Goal: Transaction & Acquisition: Subscribe to service/newsletter

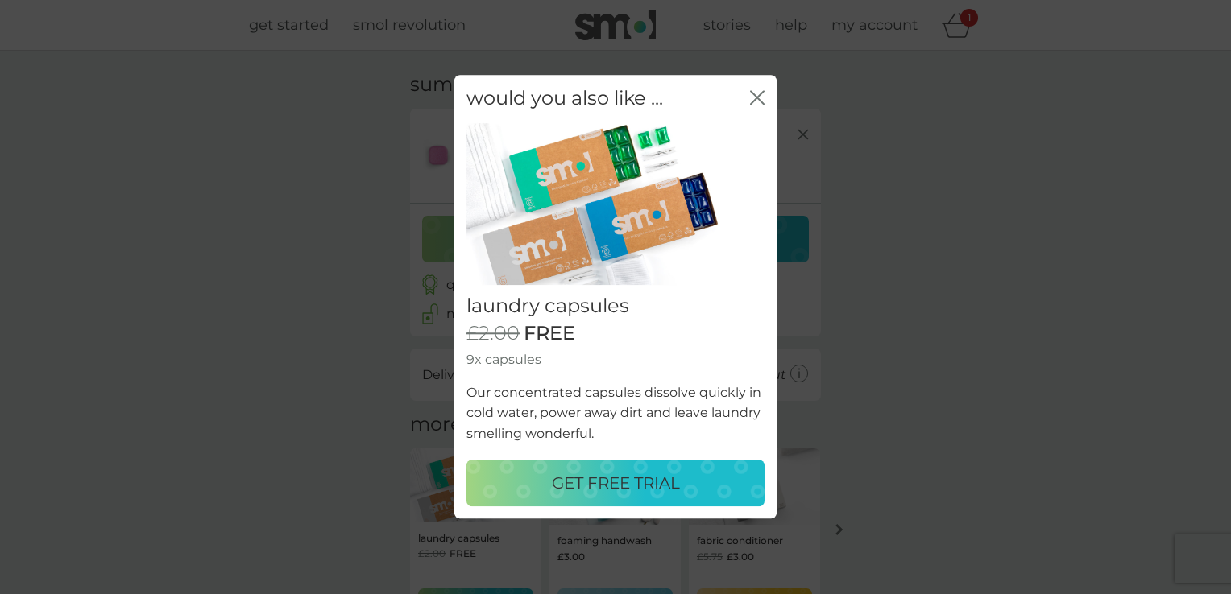
click at [623, 486] on p "GET FREE TRIAL" at bounding box center [616, 484] width 128 height 26
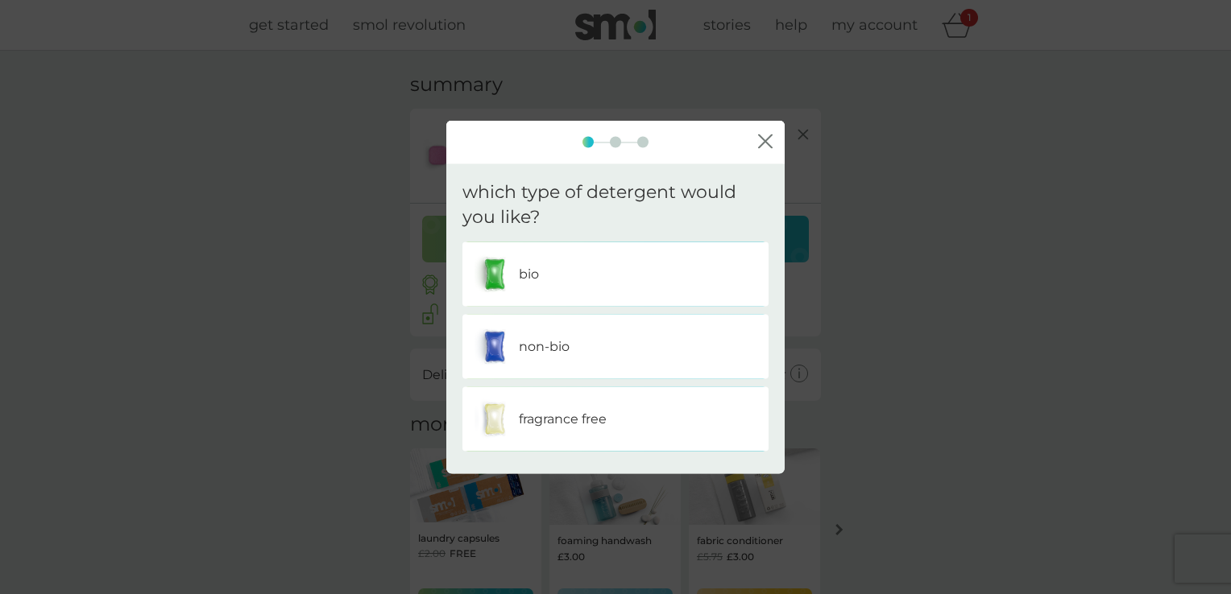
click at [623, 347] on div "non-bio" at bounding box center [615, 346] width 282 height 40
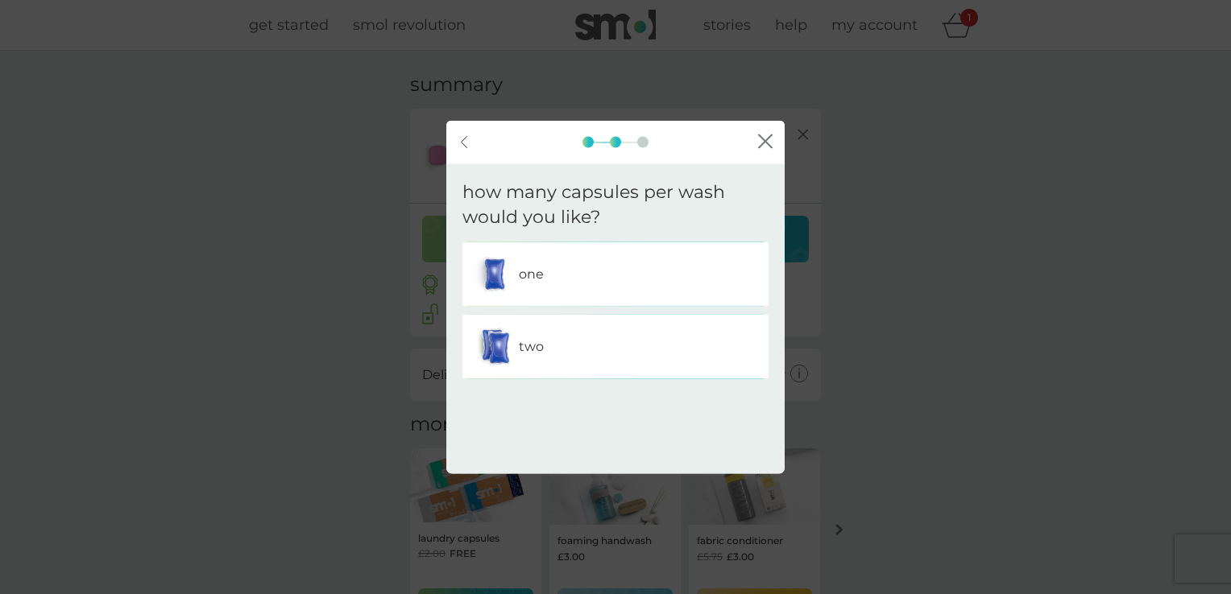
click at [622, 347] on div "two" at bounding box center [615, 346] width 282 height 40
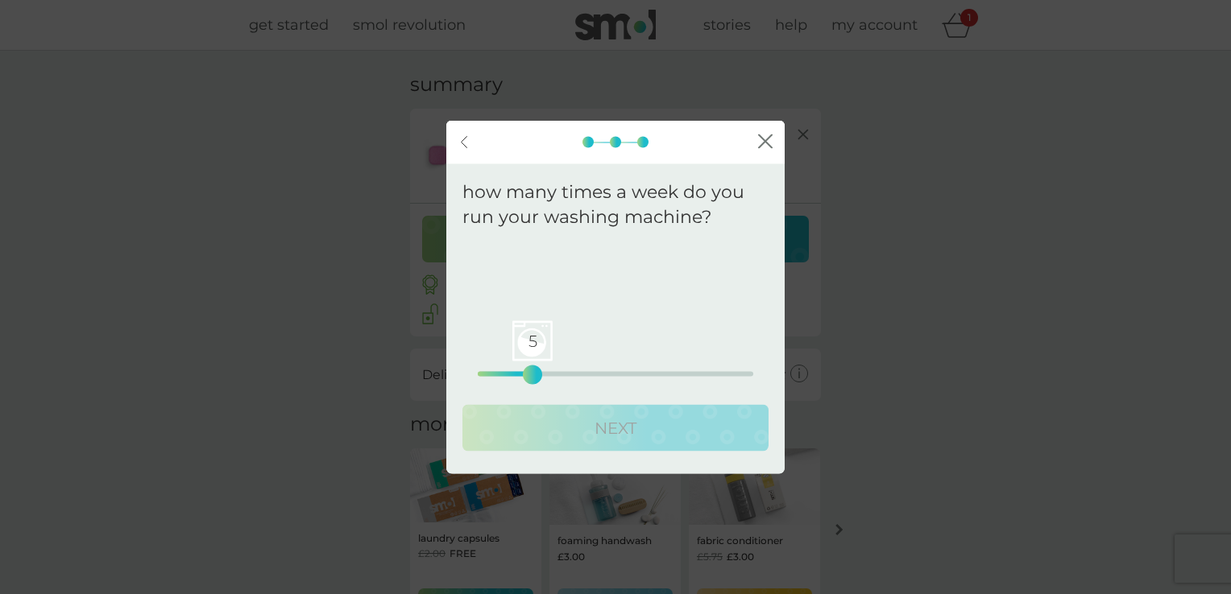
drag, startPoint x: 478, startPoint y: 370, endPoint x: 529, endPoint y: 371, distance: 51.6
click at [529, 371] on div "5" at bounding box center [532, 374] width 6 height 6
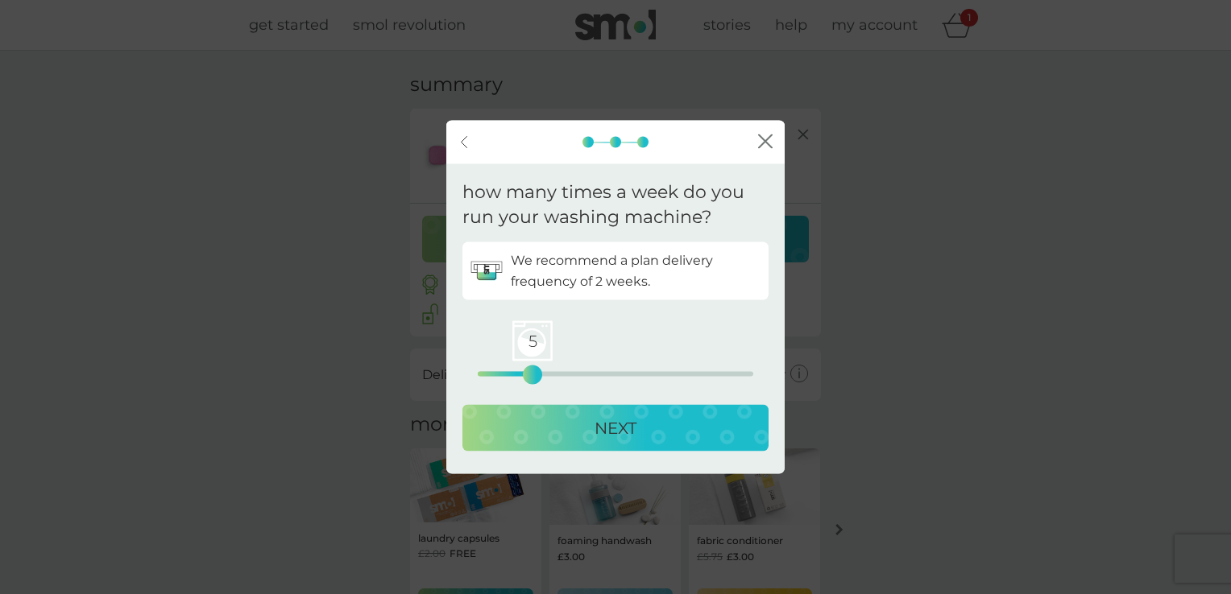
click at [592, 430] on div "NEXT" at bounding box center [615, 428] width 274 height 26
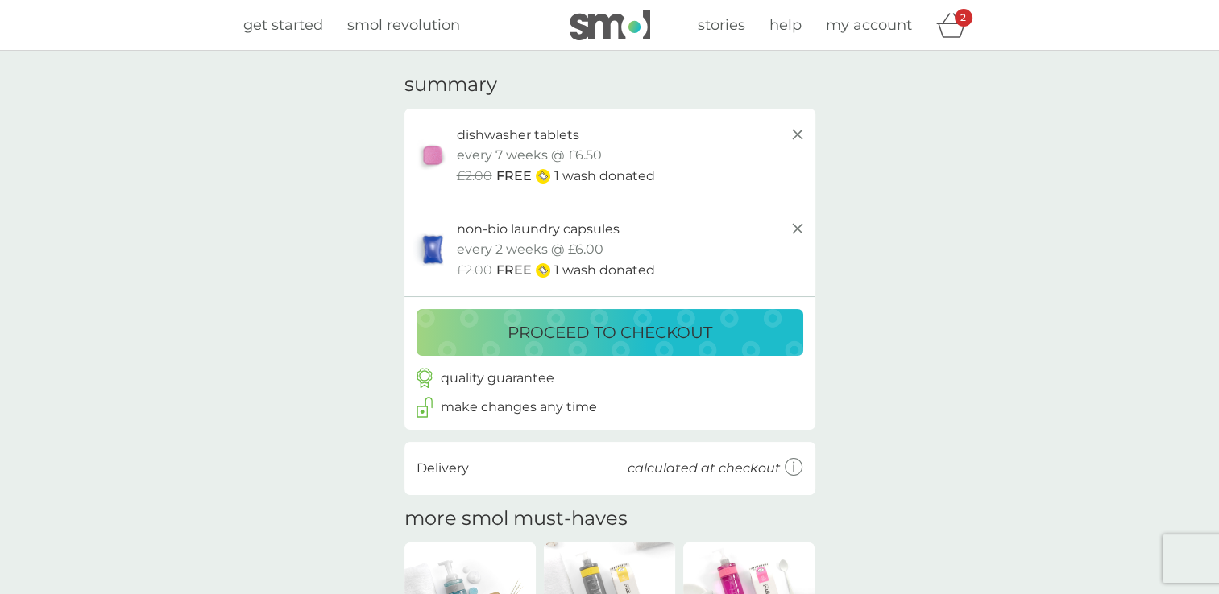
click at [657, 331] on p "proceed to checkout" at bounding box center [609, 333] width 205 height 26
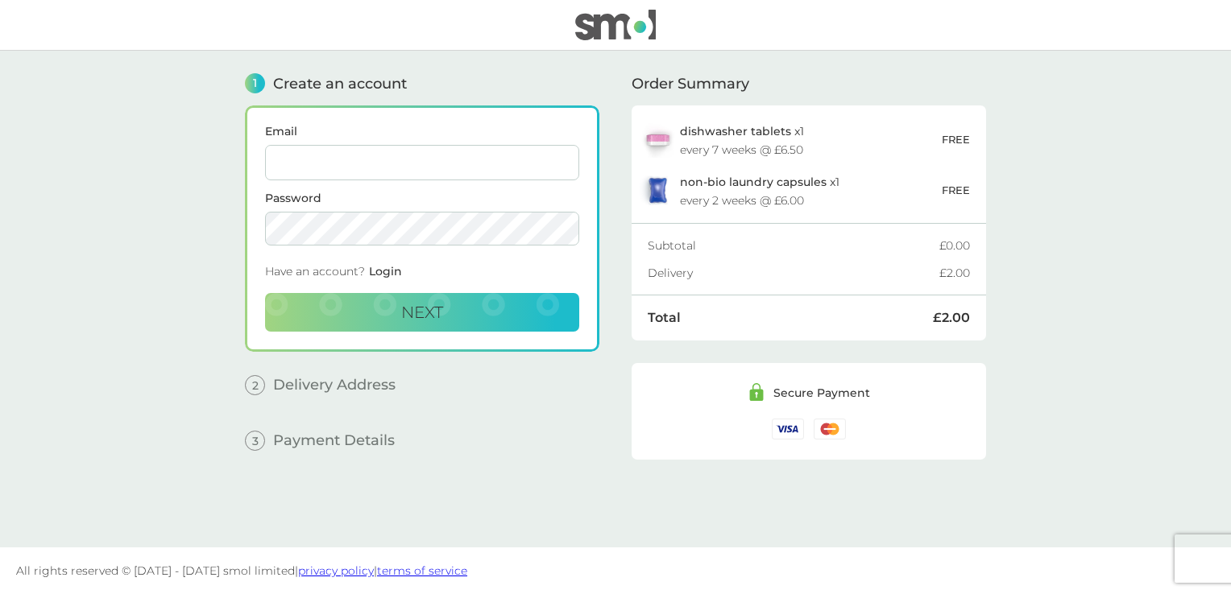
click at [304, 166] on input "Email" at bounding box center [422, 162] width 314 height 35
type input "[EMAIL_ADDRESS][DOMAIN_NAME]"
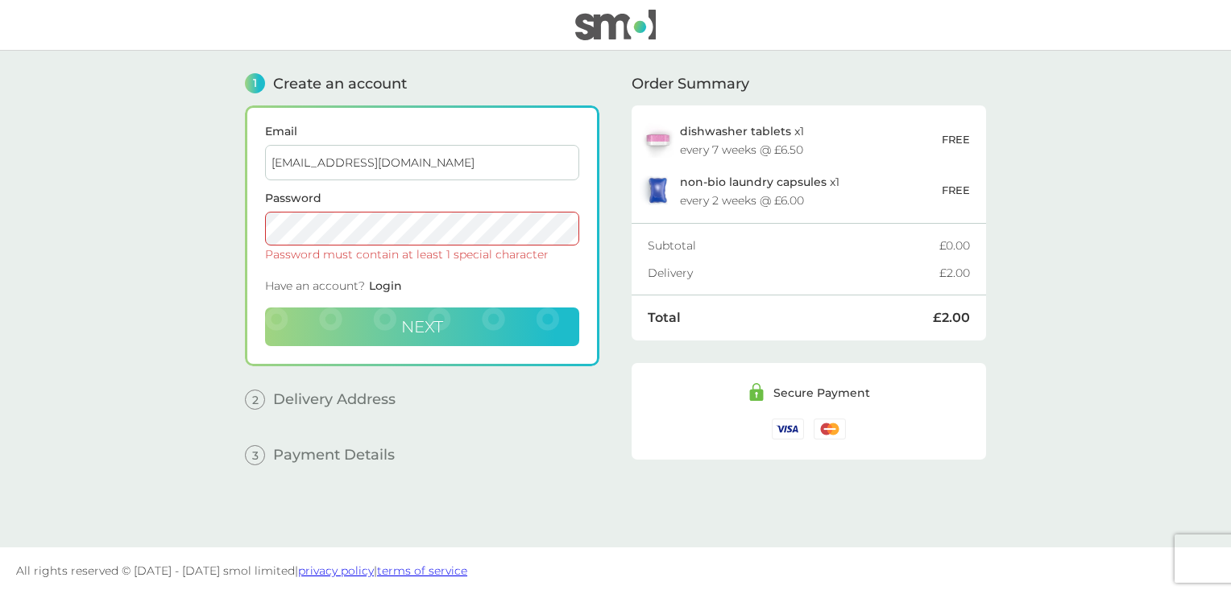
click at [411, 327] on span "Next" at bounding box center [422, 326] width 42 height 19
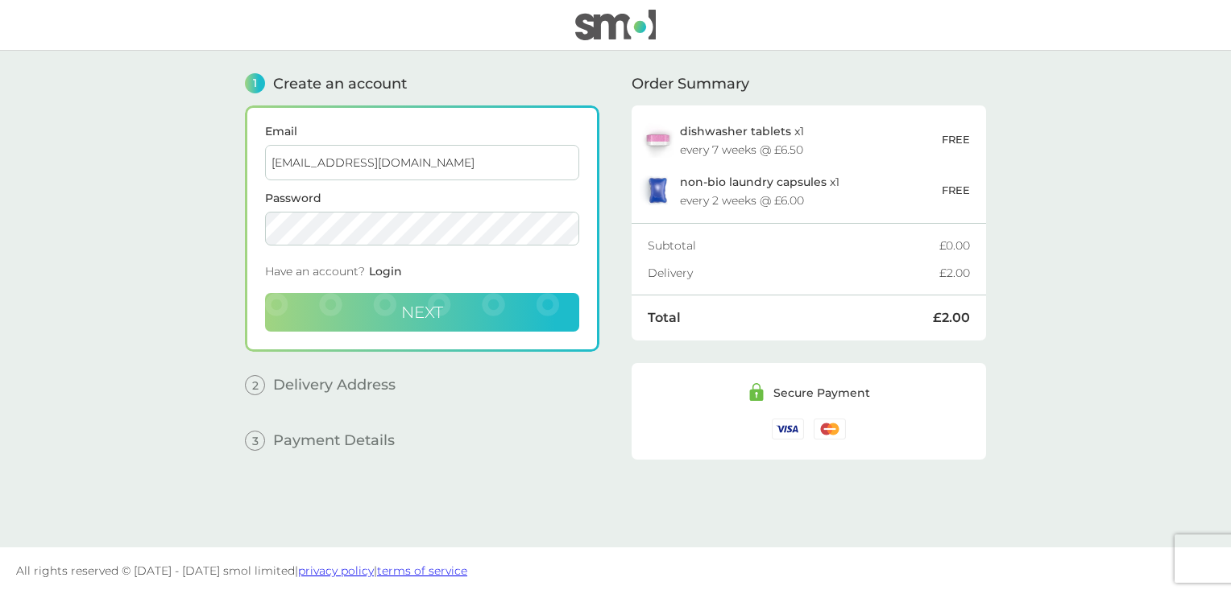
click at [412, 303] on span "Next" at bounding box center [422, 312] width 42 height 19
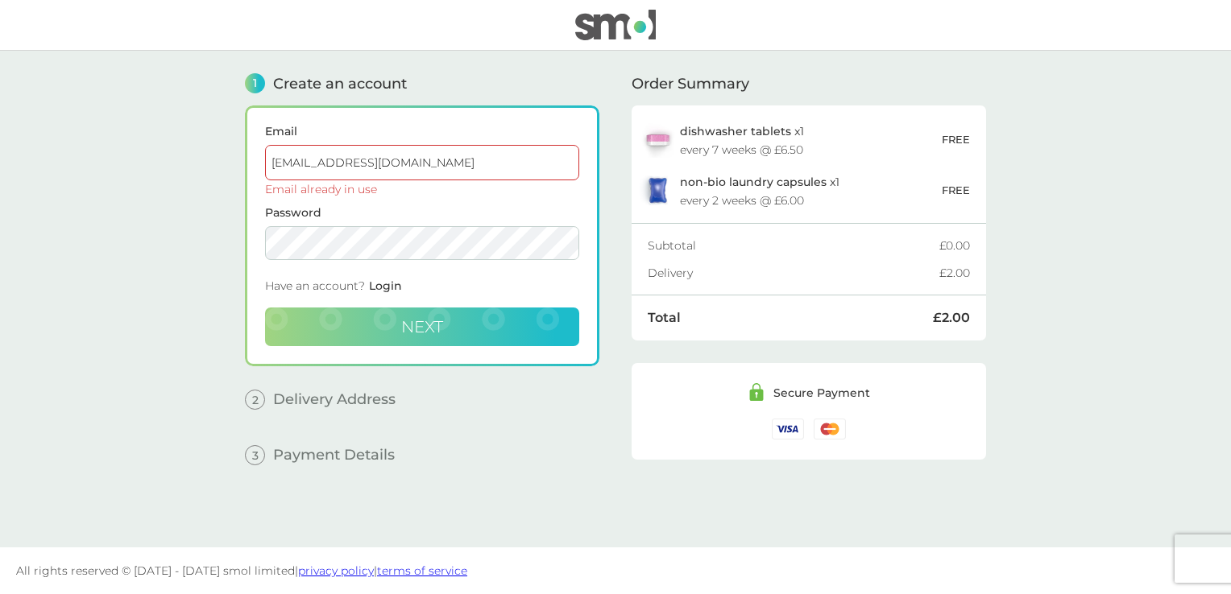
click at [421, 325] on span "Next" at bounding box center [422, 326] width 42 height 19
click at [403, 318] on span "Next" at bounding box center [422, 326] width 42 height 19
